Goal: Book appointment/travel/reservation

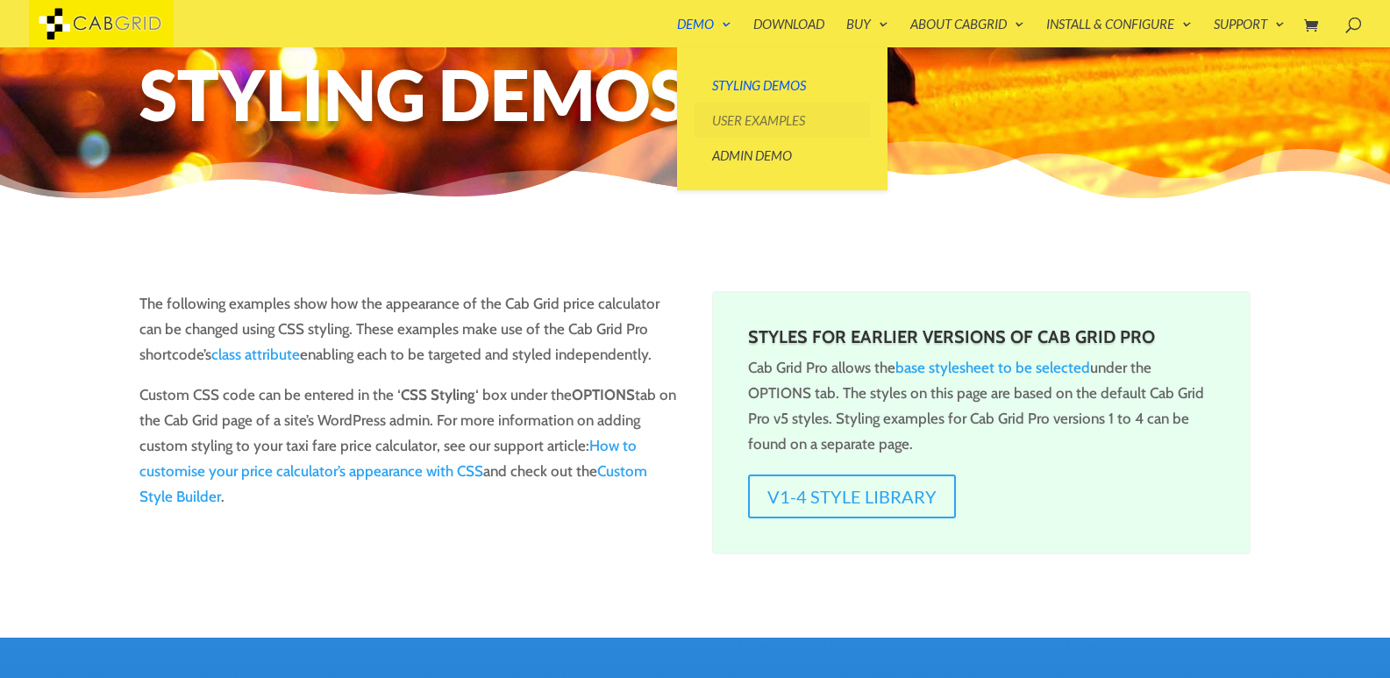
click at [717, 118] on link "User Examples" at bounding box center [781, 120] width 175 height 35
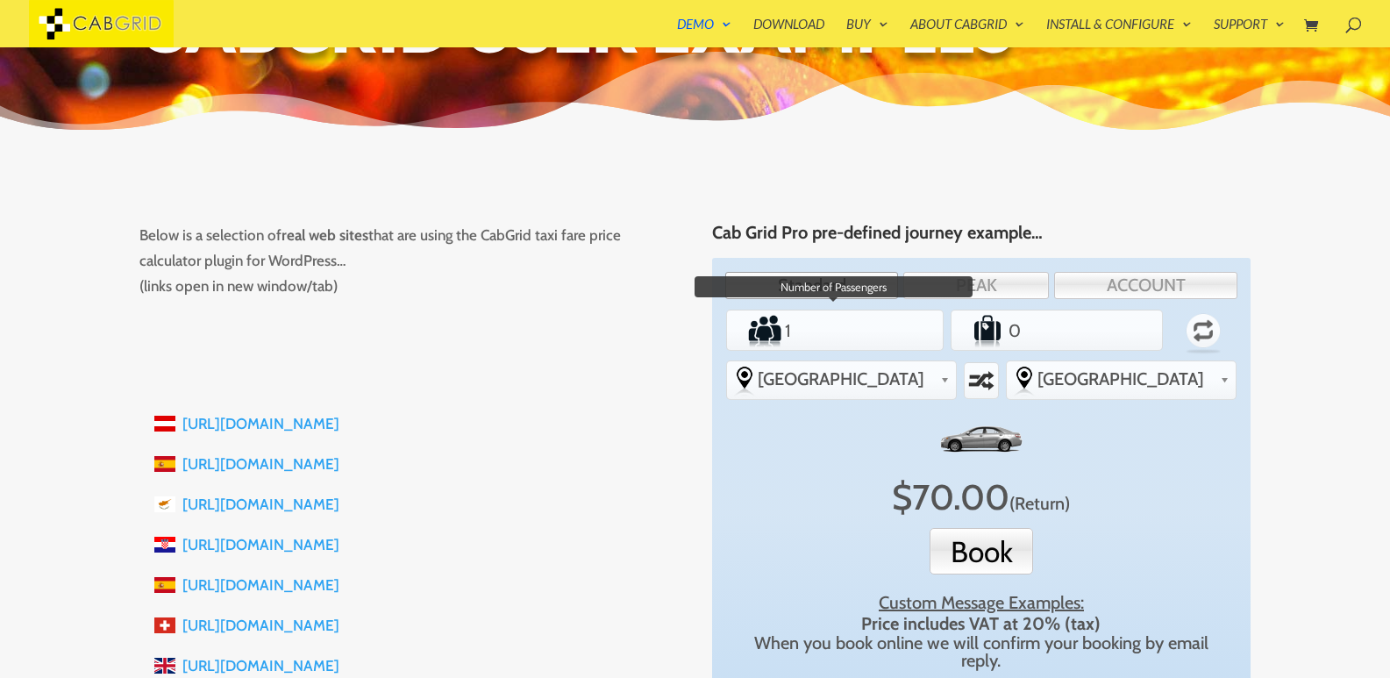
click at [820, 327] on input "1" at bounding box center [835, 330] width 106 height 35
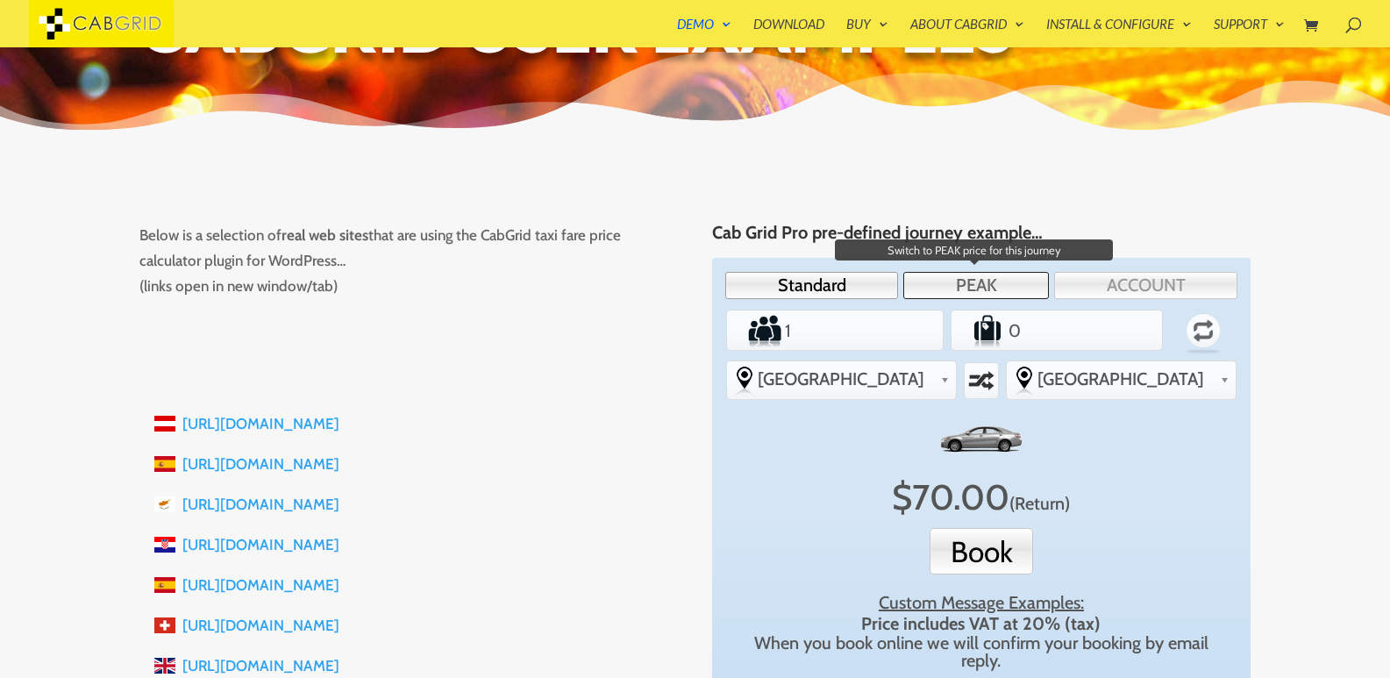
click at [993, 281] on link "PEAK" at bounding box center [976, 285] width 146 height 27
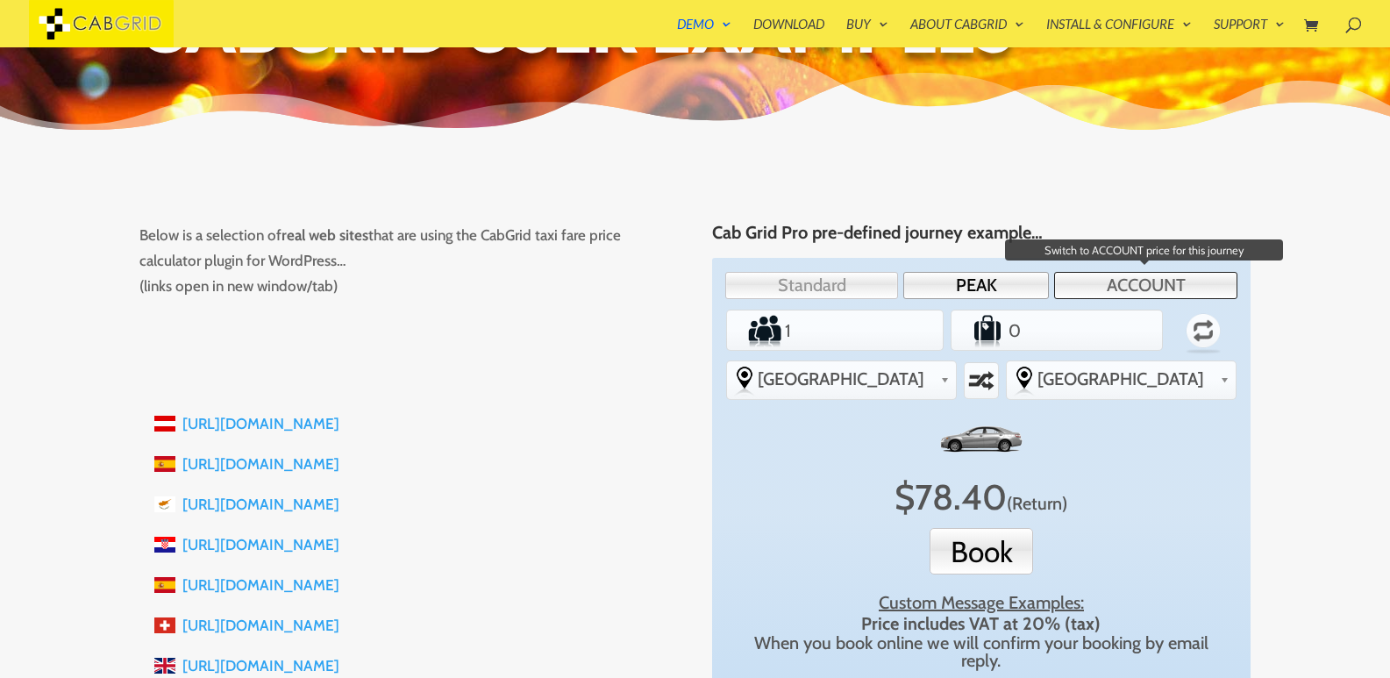
click at [1112, 281] on link "ACCOUNT" at bounding box center [1145, 285] width 183 height 27
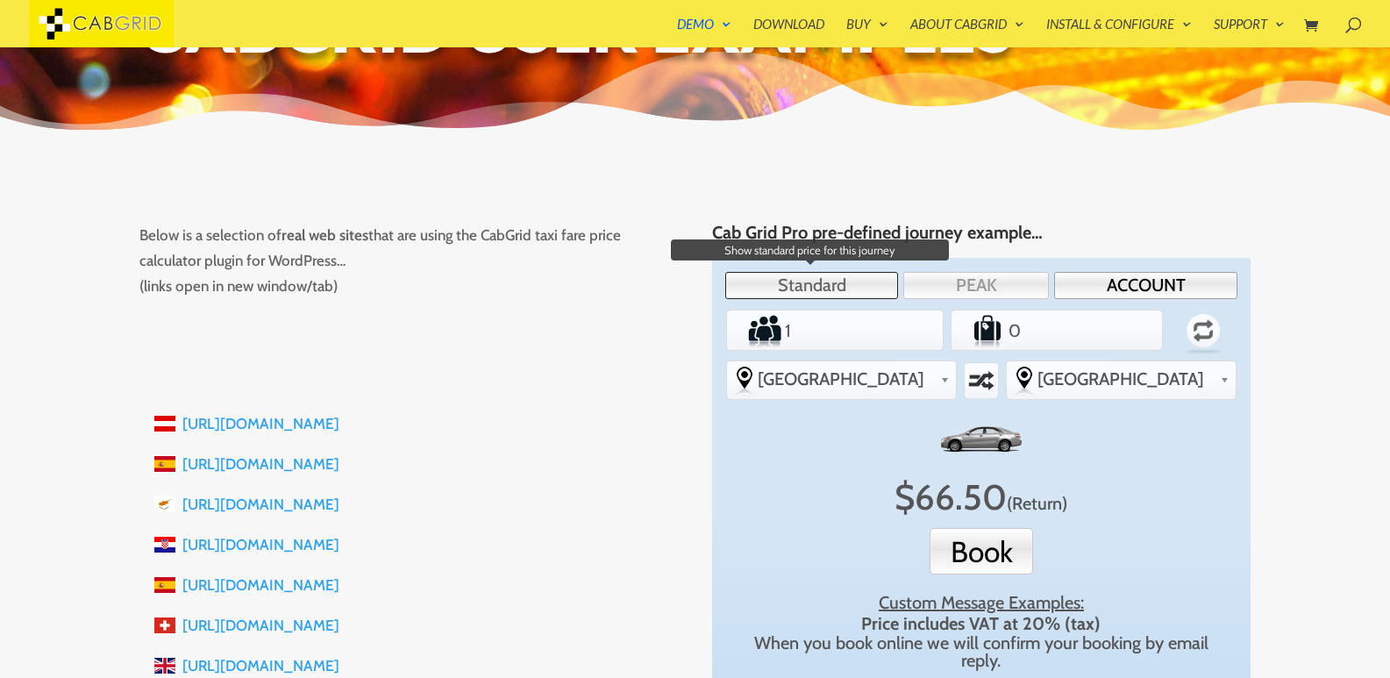
click at [878, 291] on link "Standard" at bounding box center [811, 285] width 173 height 27
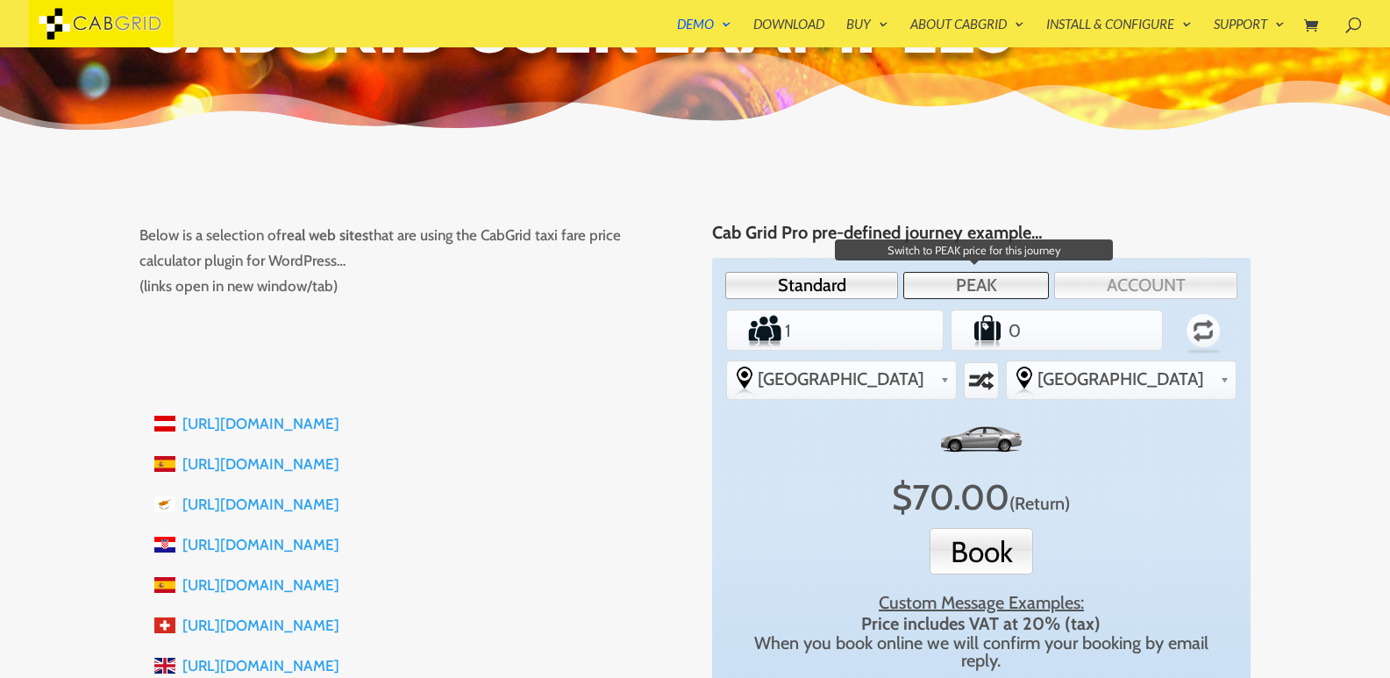
click at [965, 290] on link "PEAK" at bounding box center [976, 285] width 146 height 27
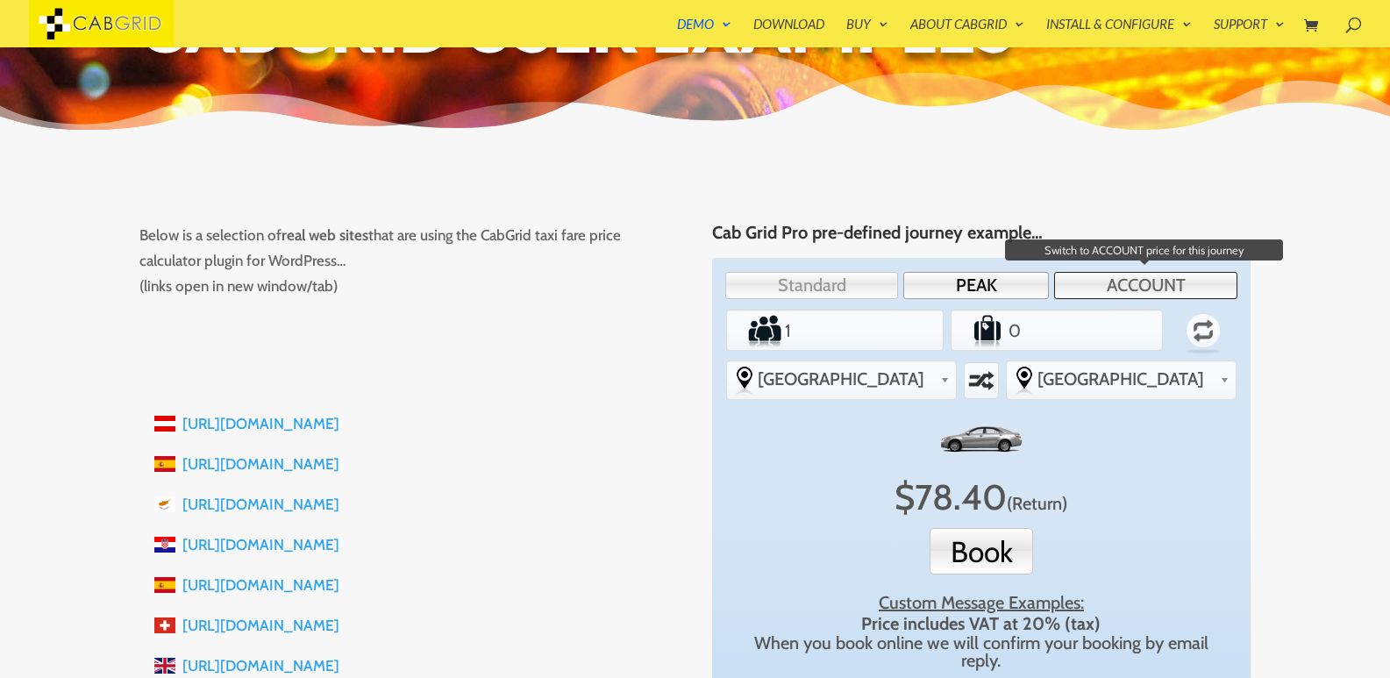
click at [1106, 289] on link "ACCOUNT" at bounding box center [1145, 285] width 183 height 27
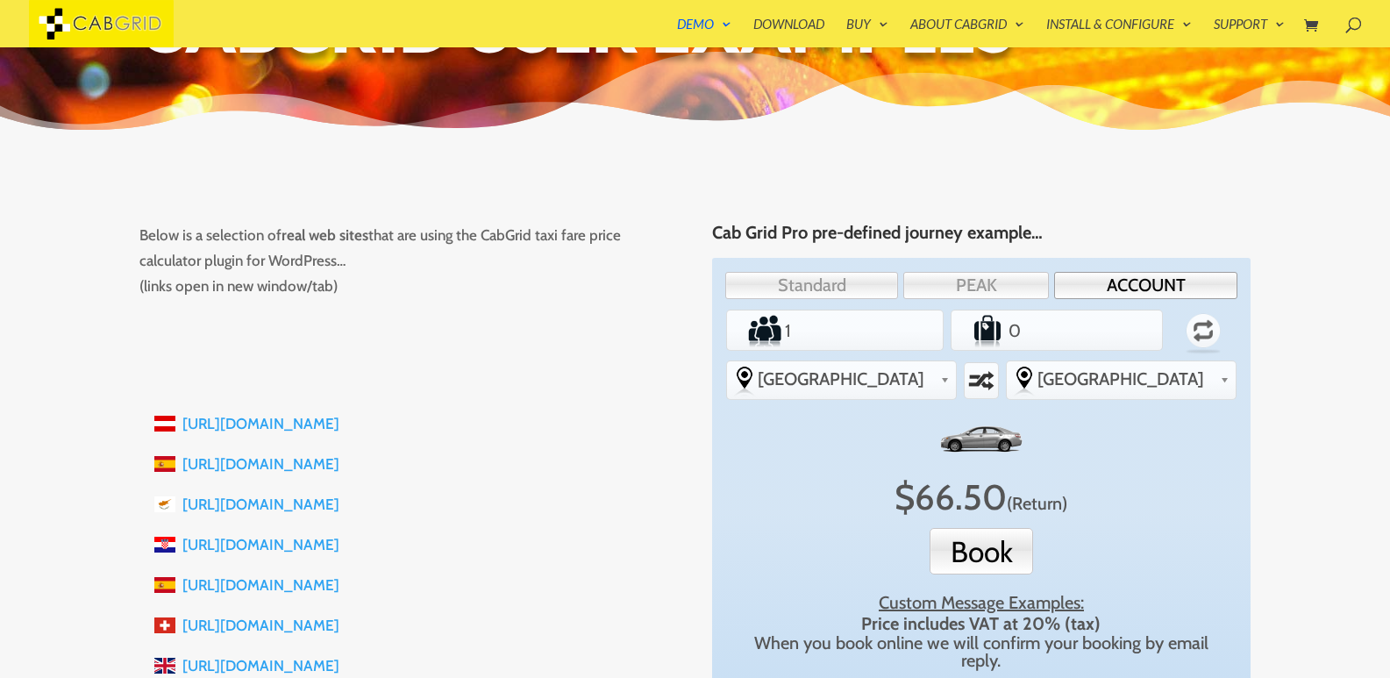
click at [889, 333] on li "Passengers 1" at bounding box center [834, 329] width 217 height 41
click at [780, 331] on label "Passengers" at bounding box center [755, 330] width 53 height 35
click at [782, 331] on input "1" at bounding box center [835, 330] width 106 height 35
click at [1055, 330] on input "0" at bounding box center [1056, 330] width 103 height 35
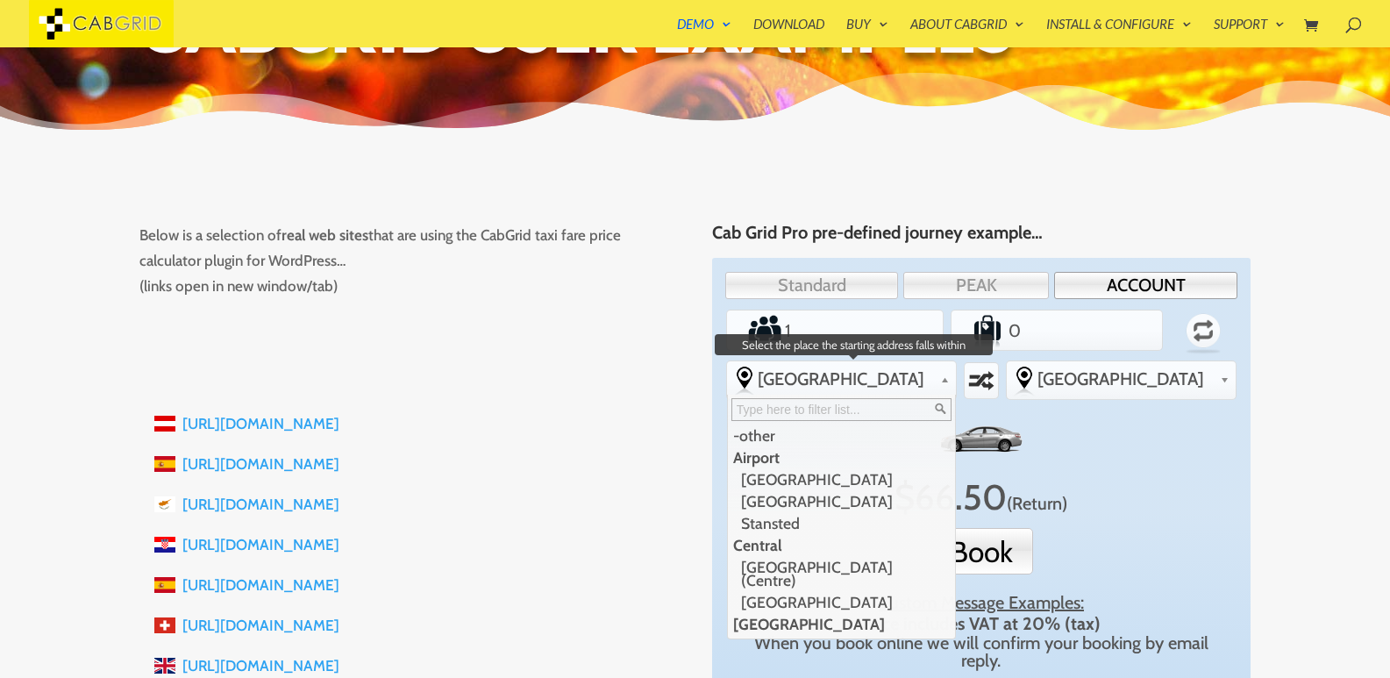
click at [878, 368] on link "[GEOGRAPHIC_DATA]" at bounding box center [841, 378] width 229 height 35
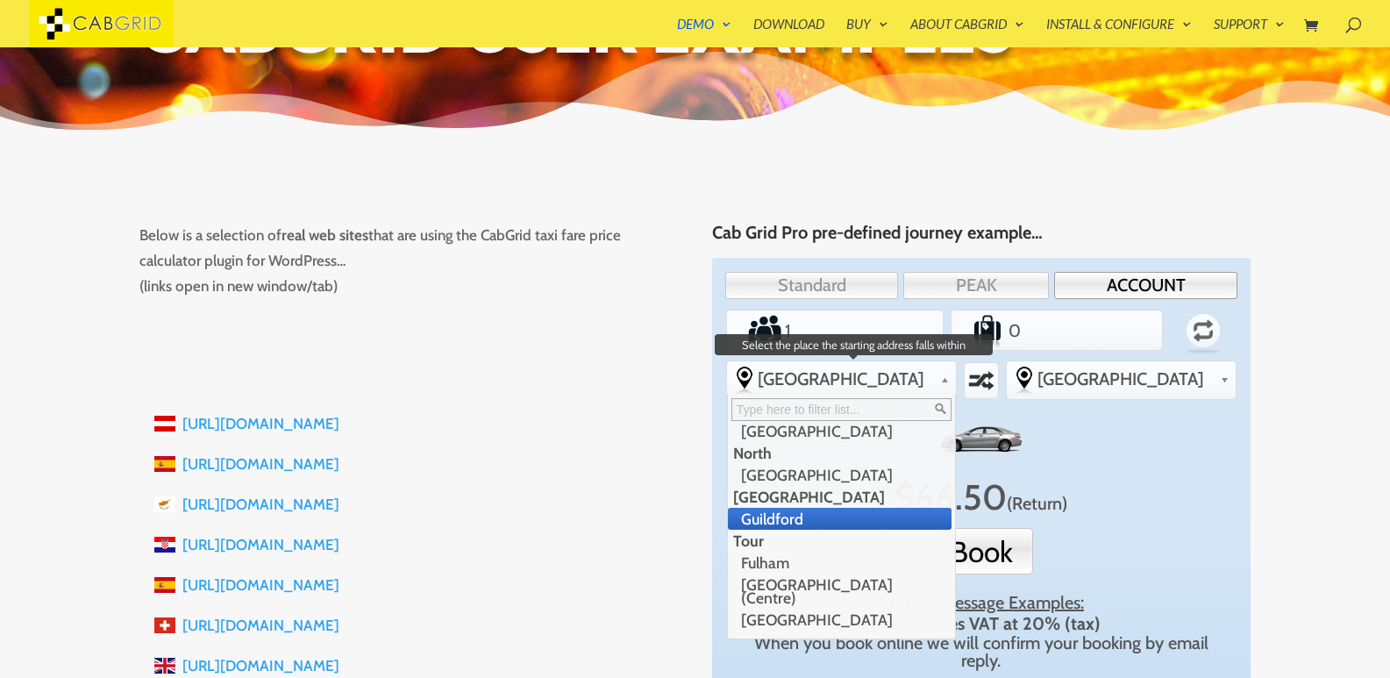
click at [831, 508] on li "Guildford" at bounding box center [840, 519] width 224 height 22
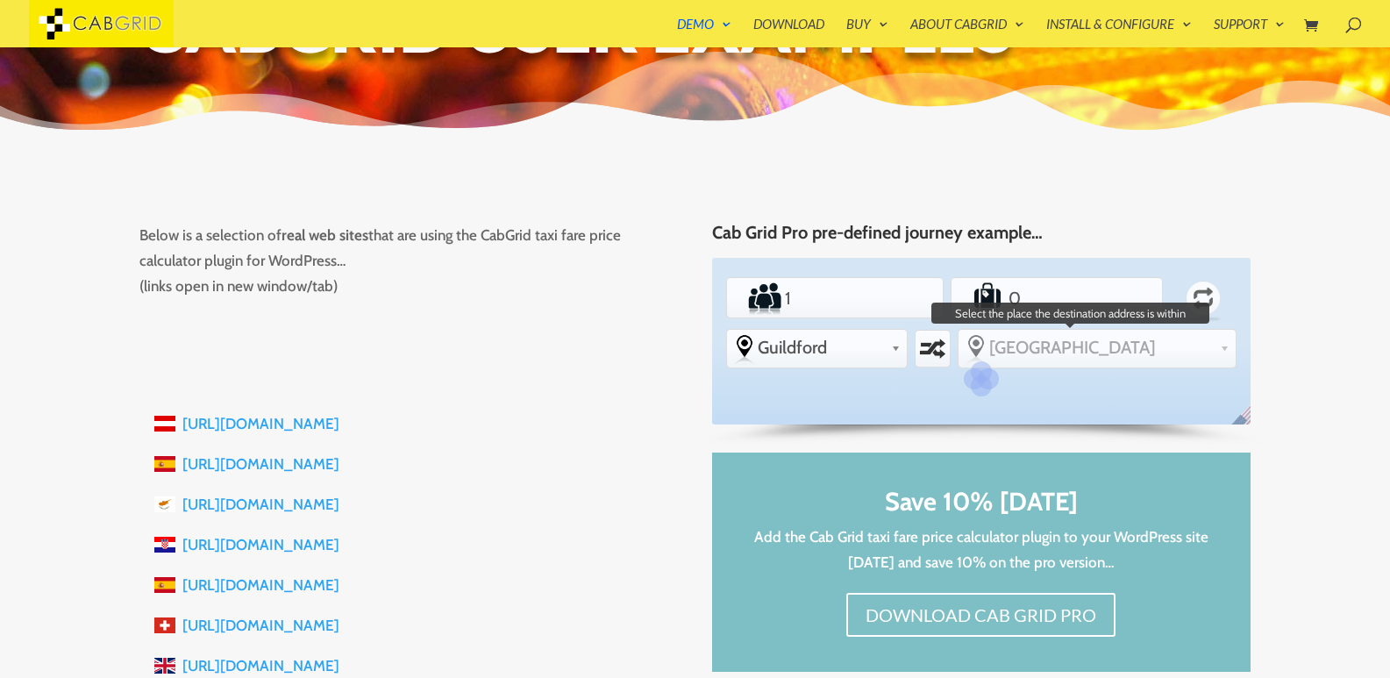
scroll to position [381, 0]
click at [1060, 344] on span "[GEOGRAPHIC_DATA]" at bounding box center [1101, 347] width 224 height 21
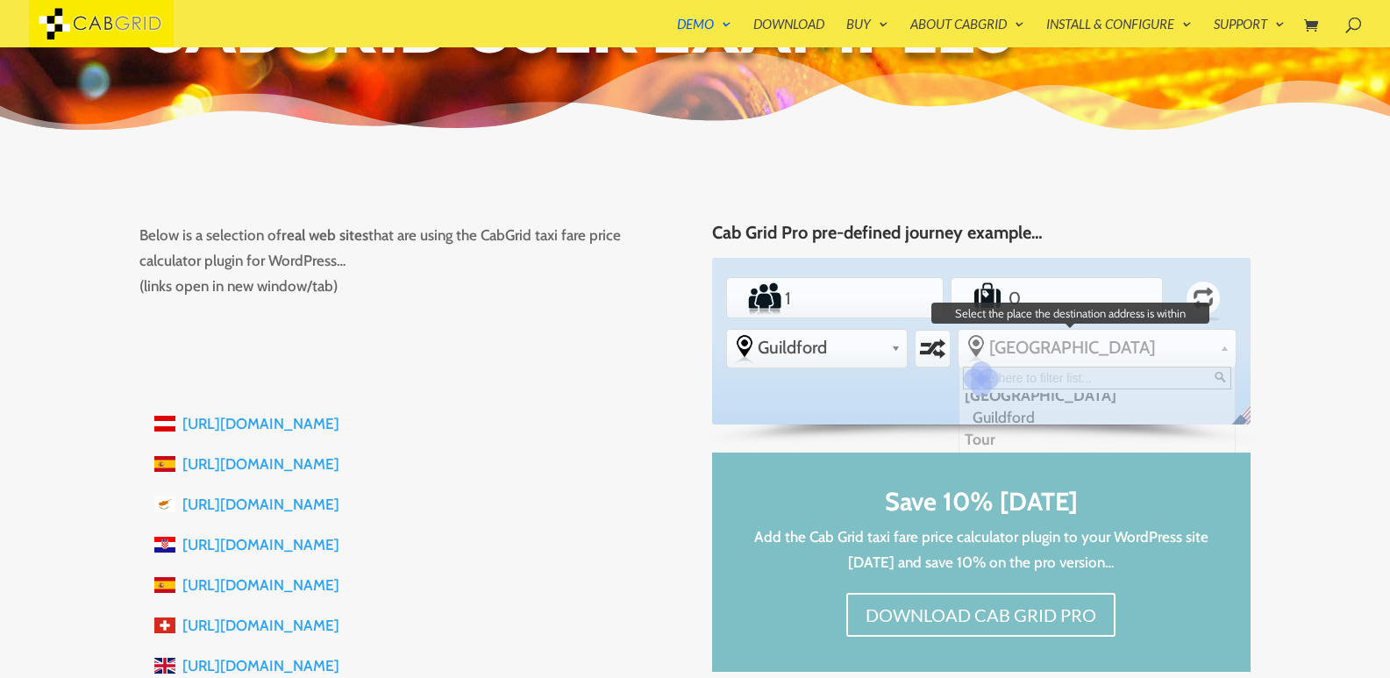
scroll to position [0, 0]
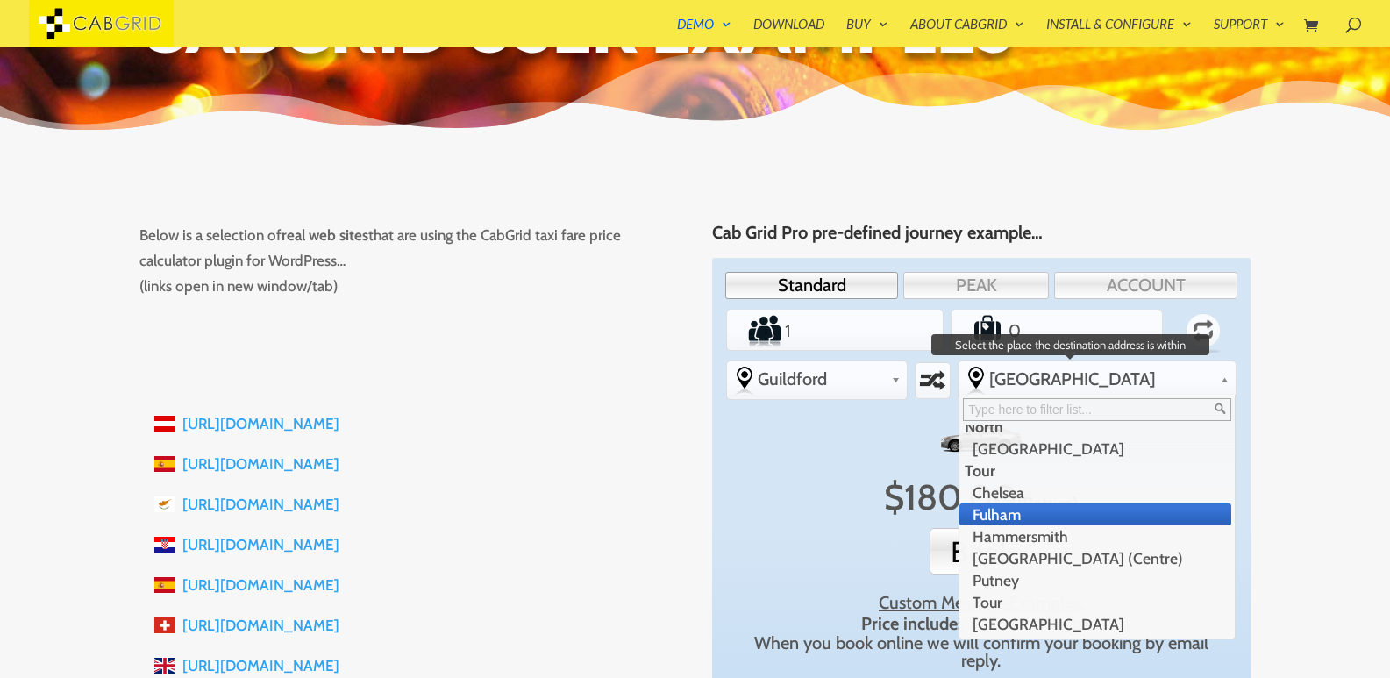
click at [1061, 512] on li "Fulham" at bounding box center [1095, 514] width 272 height 22
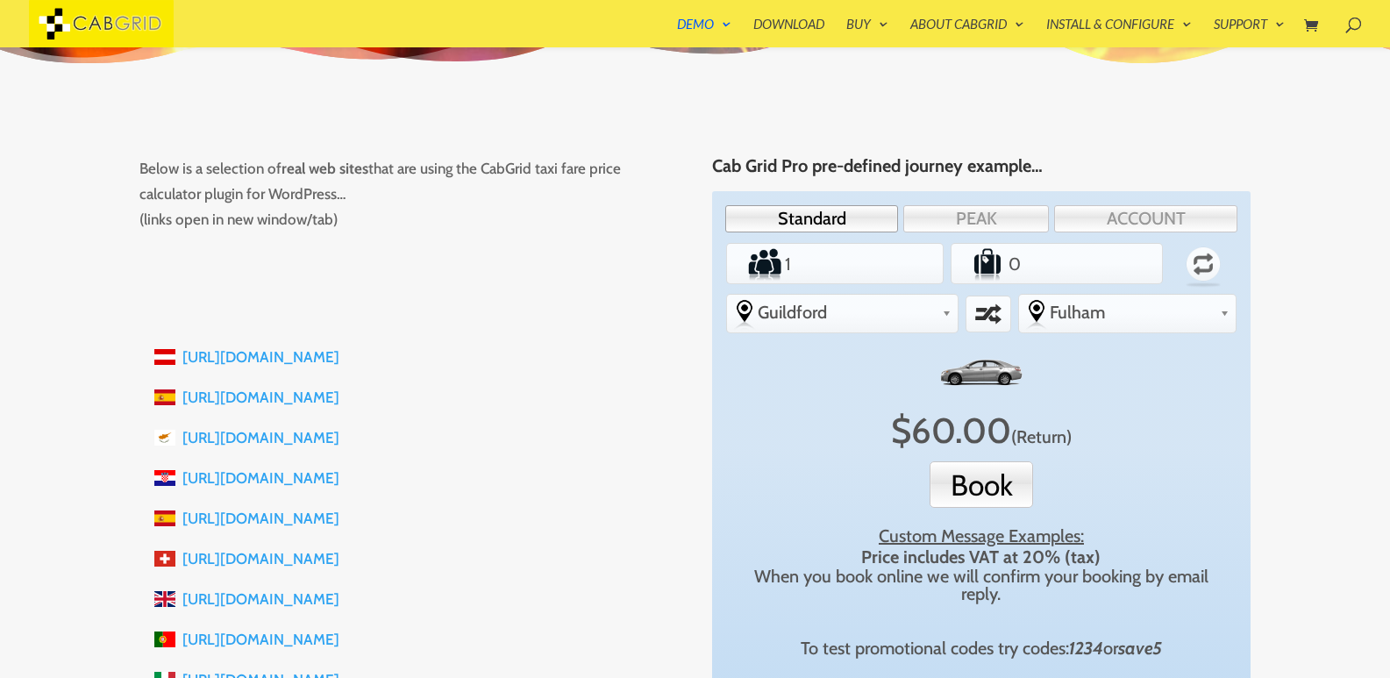
scroll to position [210, 0]
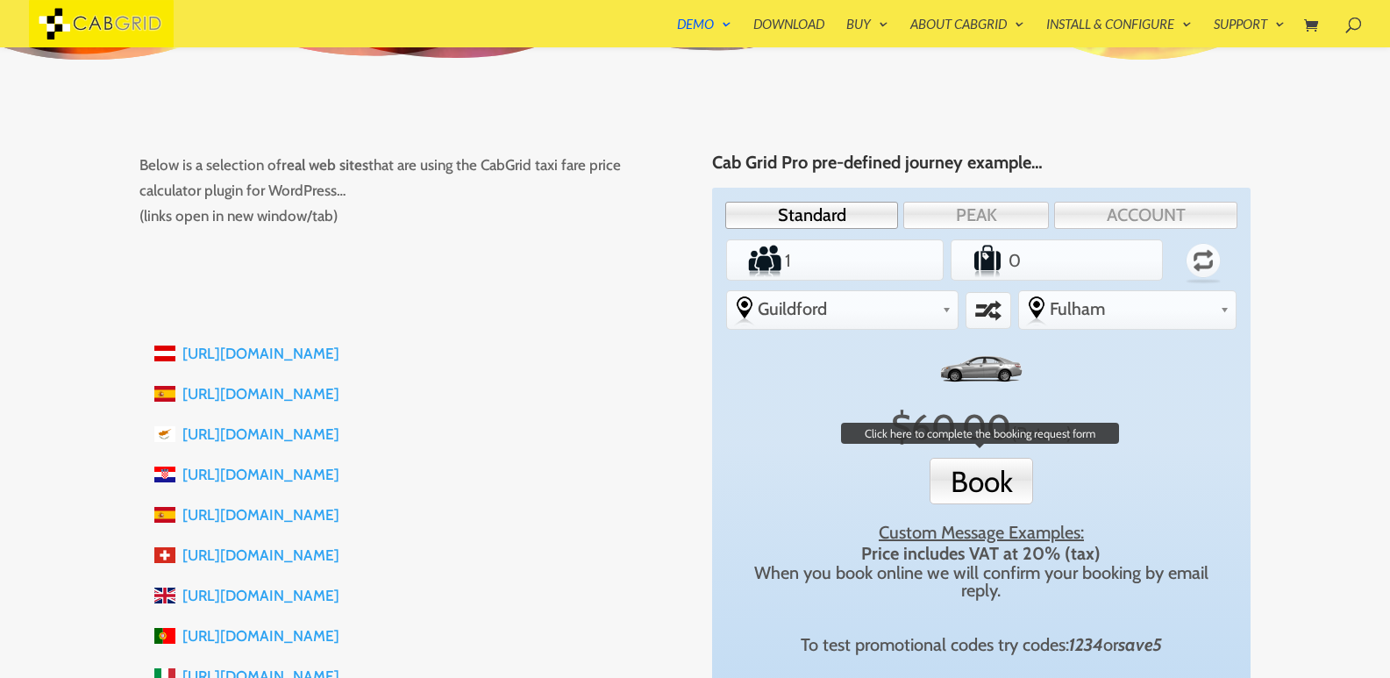
click at [974, 489] on button "Book" at bounding box center [980, 481] width 103 height 46
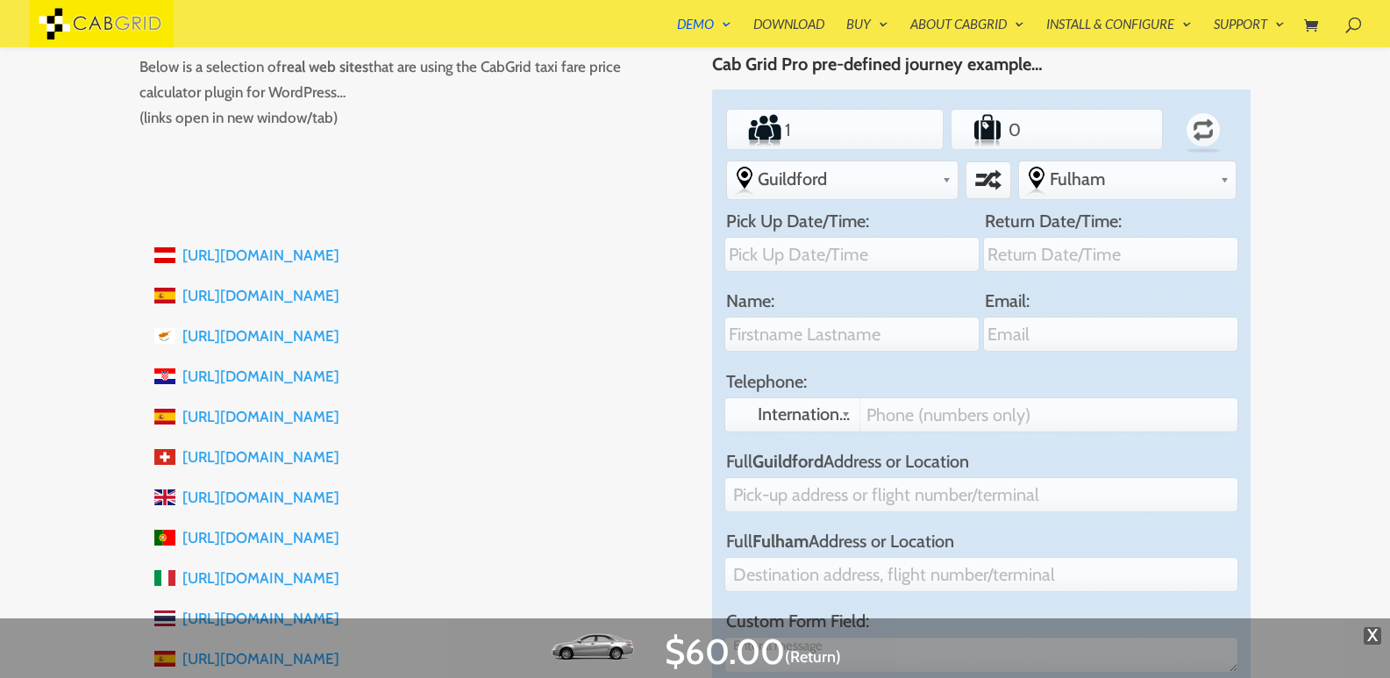
scroll to position [281, 0]
